Goal: Task Accomplishment & Management: Manage account settings

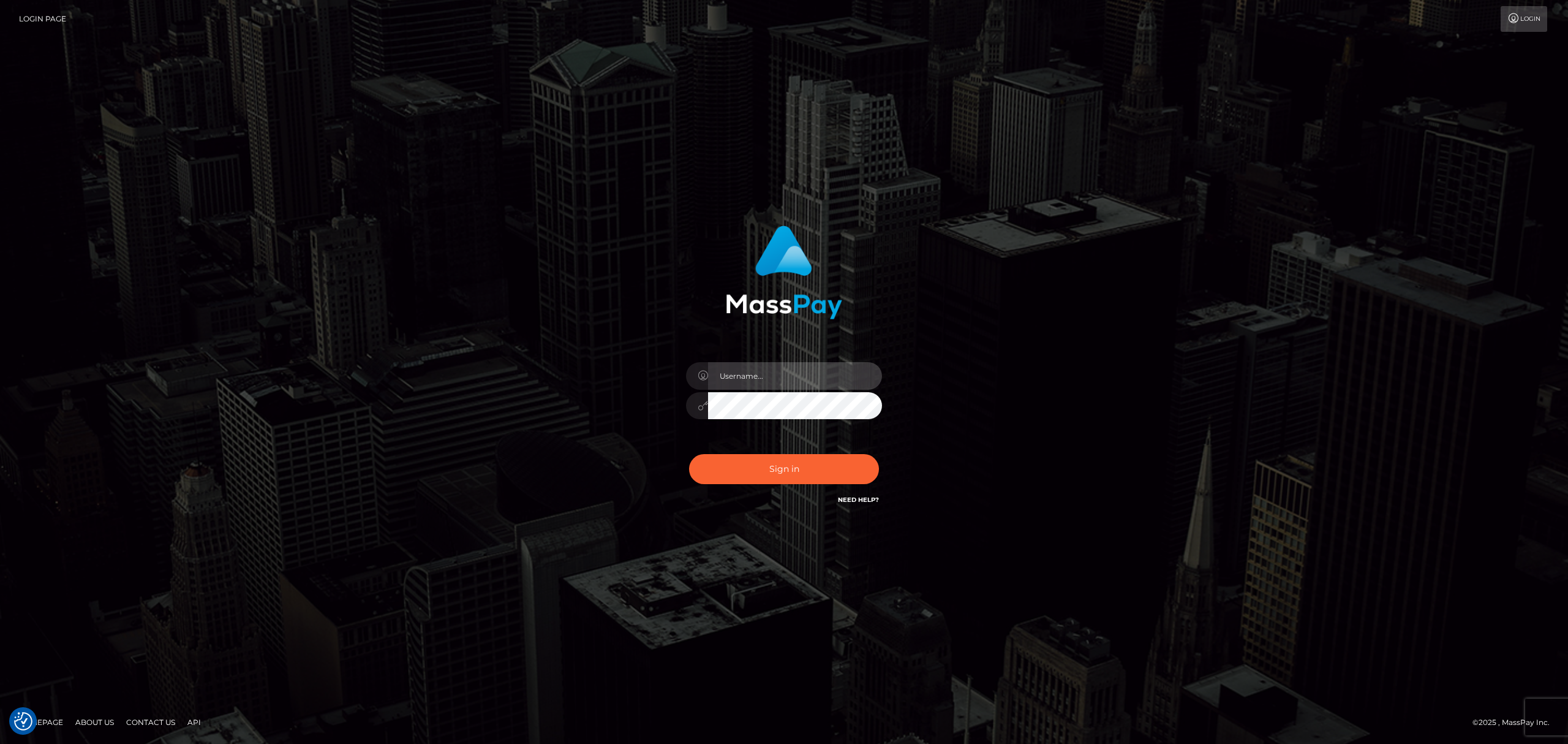
click at [742, 375] on input "text" at bounding box center [795, 375] width 174 height 27
type input "Eric"
click at [807, 470] on button "Sign in" at bounding box center [784, 469] width 190 height 30
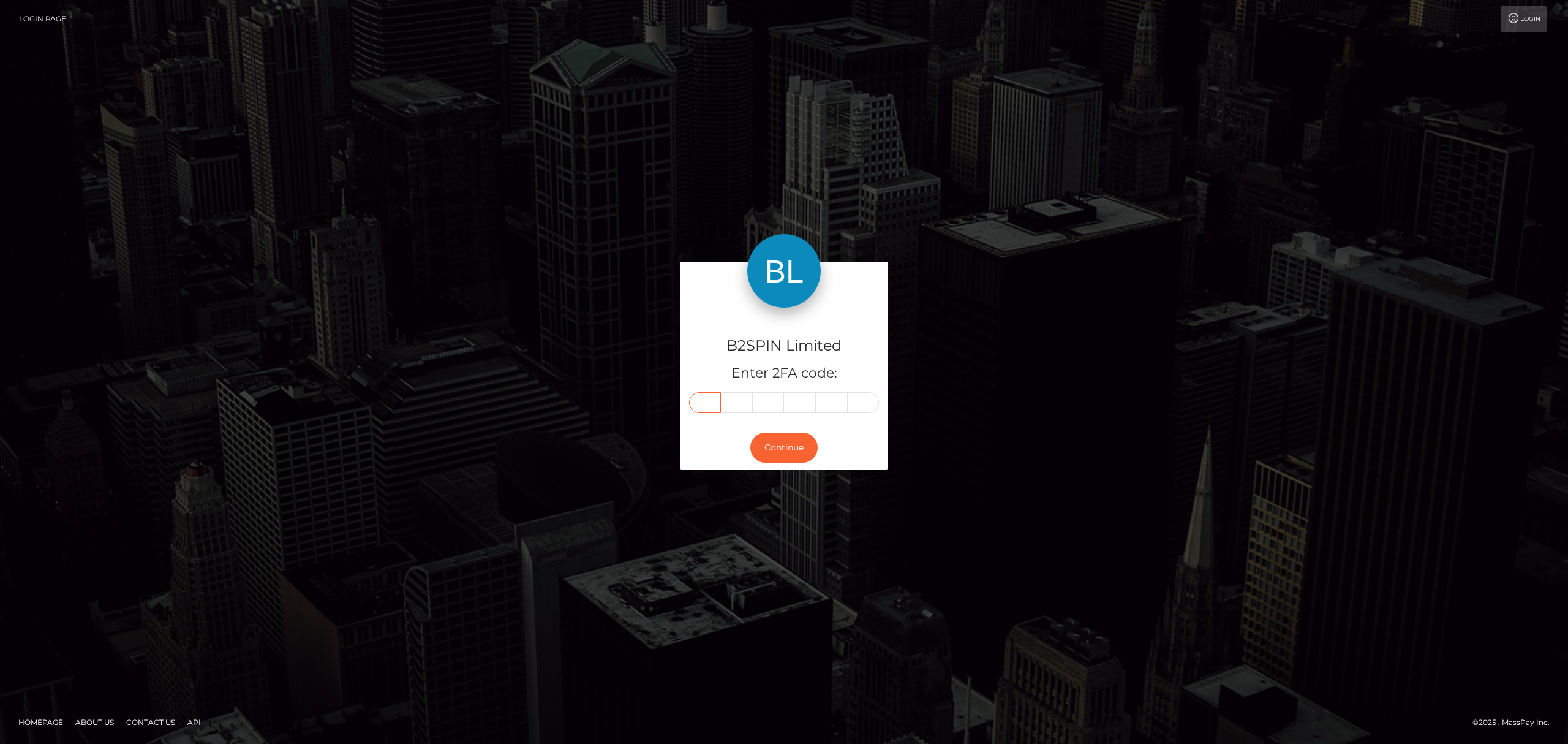
click at [708, 403] on input "text" at bounding box center [705, 402] width 32 height 21
click at [712, 396] on input "text" at bounding box center [705, 402] width 32 height 21
paste input "4"
type input "4"
type input "5"
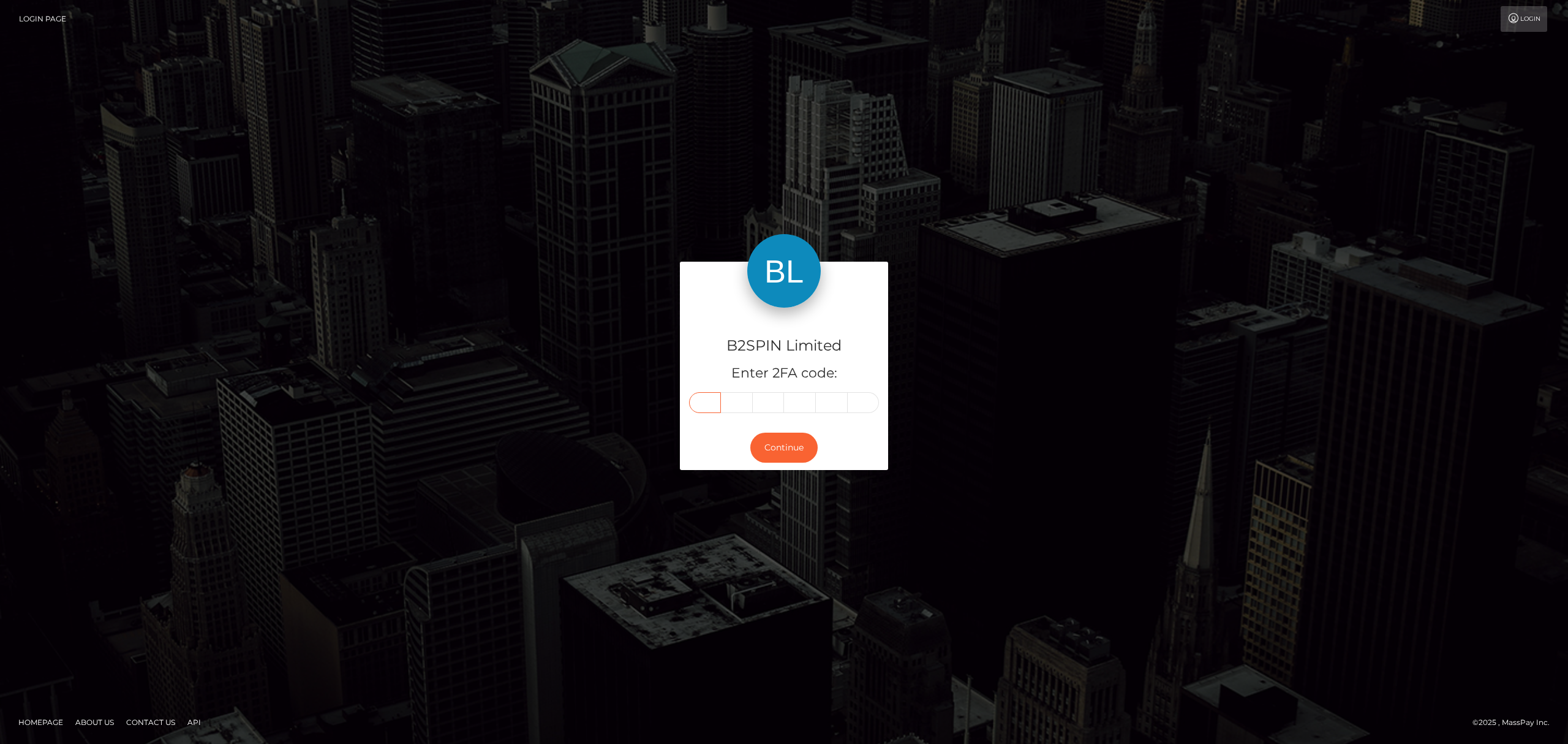
type input "9"
type input "6"
type input "5"
type input "2"
click at [782, 446] on button "Continue" at bounding box center [784, 447] width 67 height 30
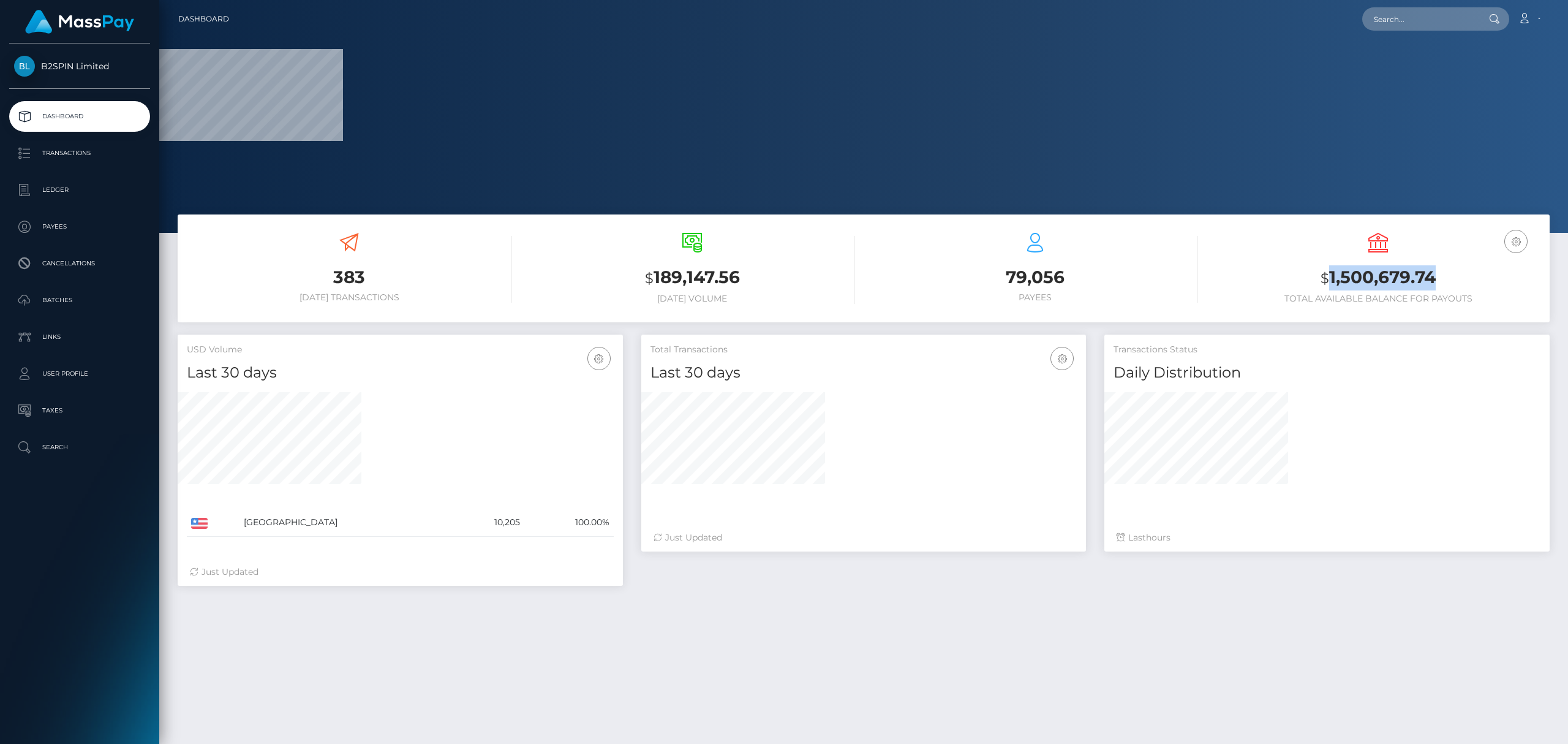
copy h3 "1,500,679.74"
drag, startPoint x: 1449, startPoint y: 271, endPoint x: 1330, endPoint y: 274, distance: 119.0
click at [1330, 274] on h3 "$ 1,500,679.74" at bounding box center [1378, 278] width 324 height 25
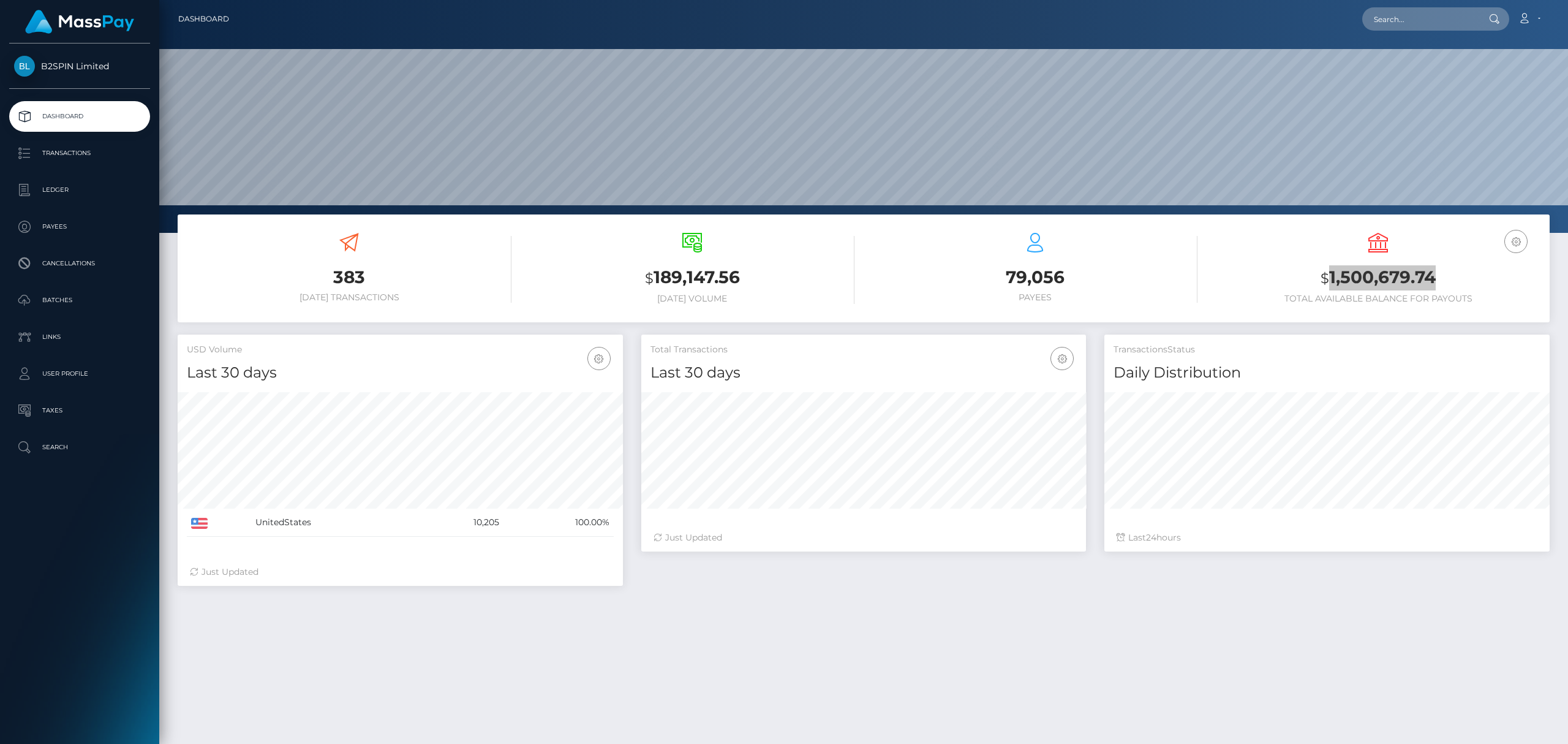
scroll to position [217, 445]
